Goal: Task Accomplishment & Management: Manage account settings

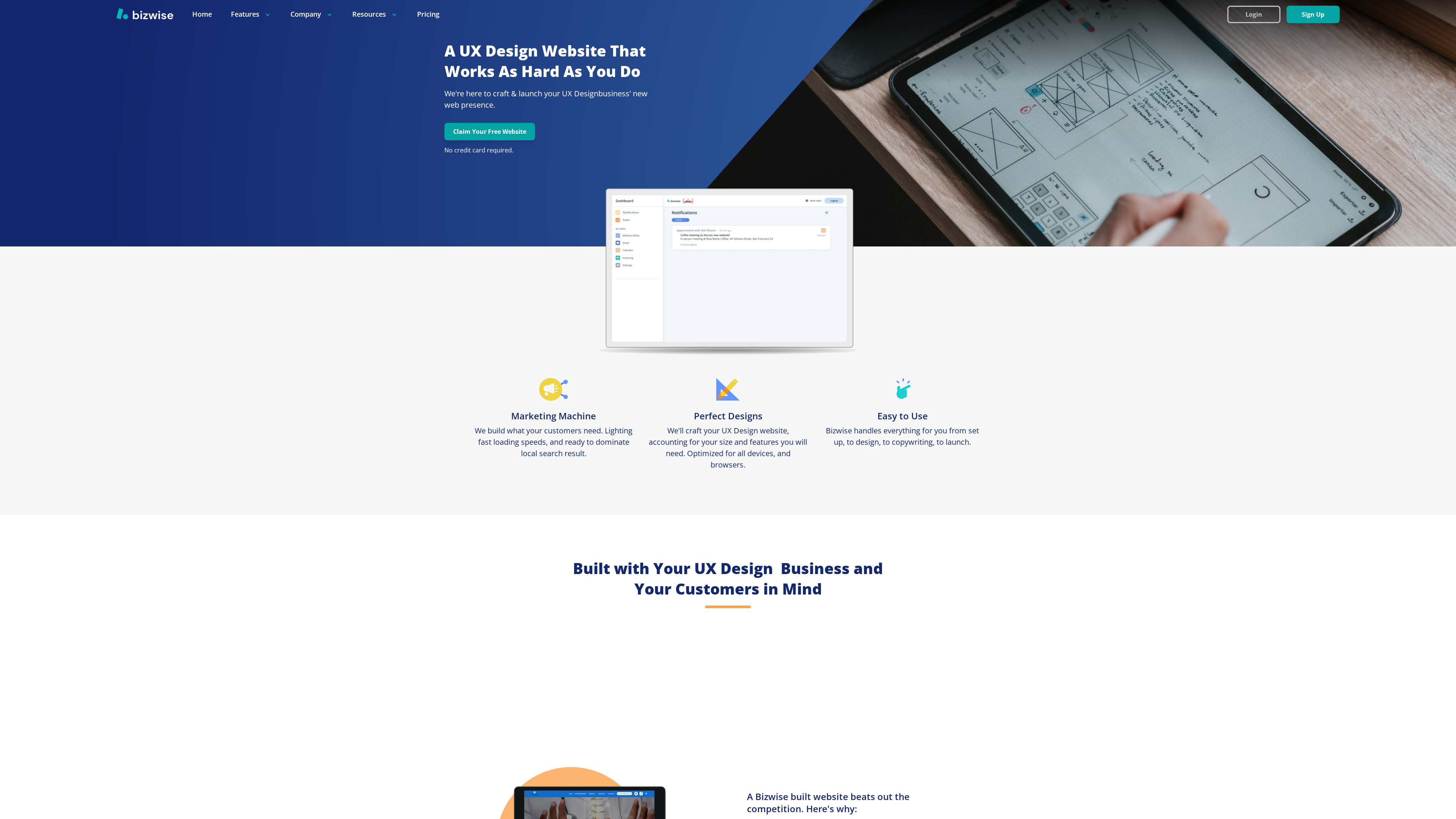
click at [1253, 14] on button "Login" at bounding box center [1254, 14] width 53 height 18
